Goal: Task Accomplishment & Management: Use online tool/utility

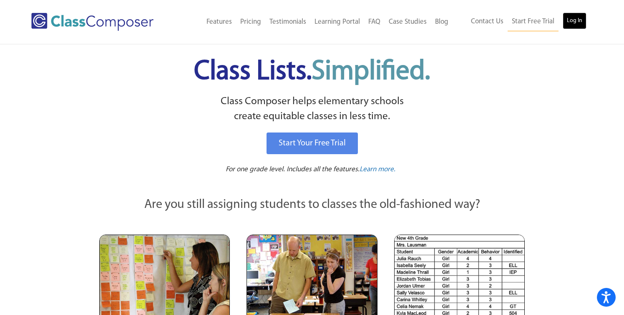
click at [585, 20] on link "Log In" at bounding box center [575, 21] width 24 height 17
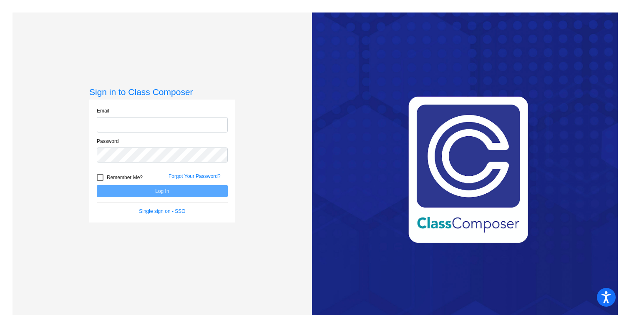
type input "[EMAIL_ADDRESS][DOMAIN_NAME]"
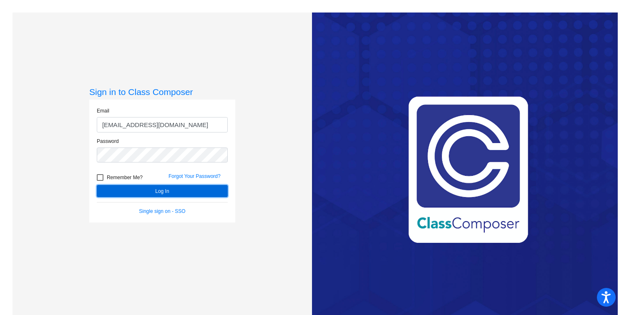
click at [129, 192] on button "Log In" at bounding box center [162, 191] width 131 height 12
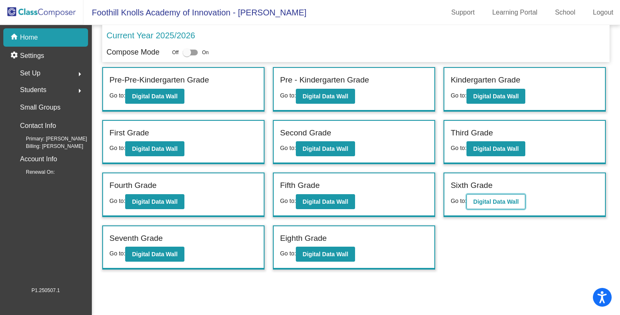
click at [502, 203] on b "Digital Data Wall" at bounding box center [495, 202] width 45 height 7
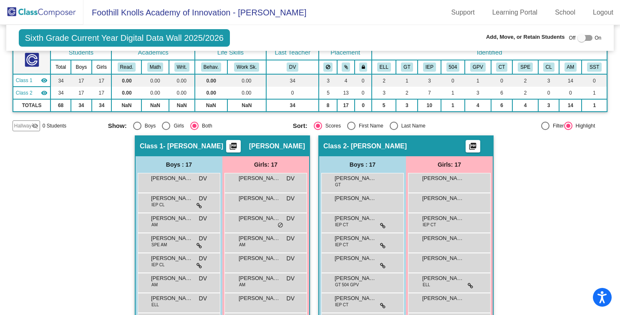
scroll to position [54, 0]
